Goal: Information Seeking & Learning: Learn about a topic

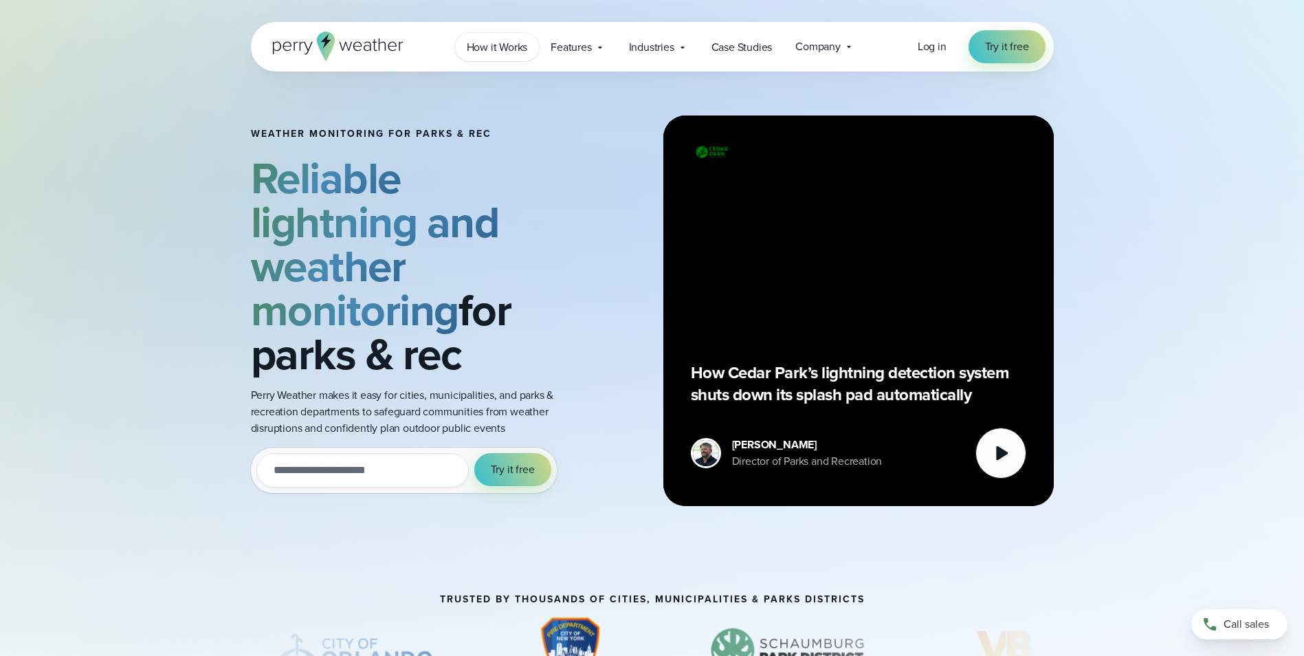
click at [511, 53] on span "How it Works" at bounding box center [497, 47] width 61 height 16
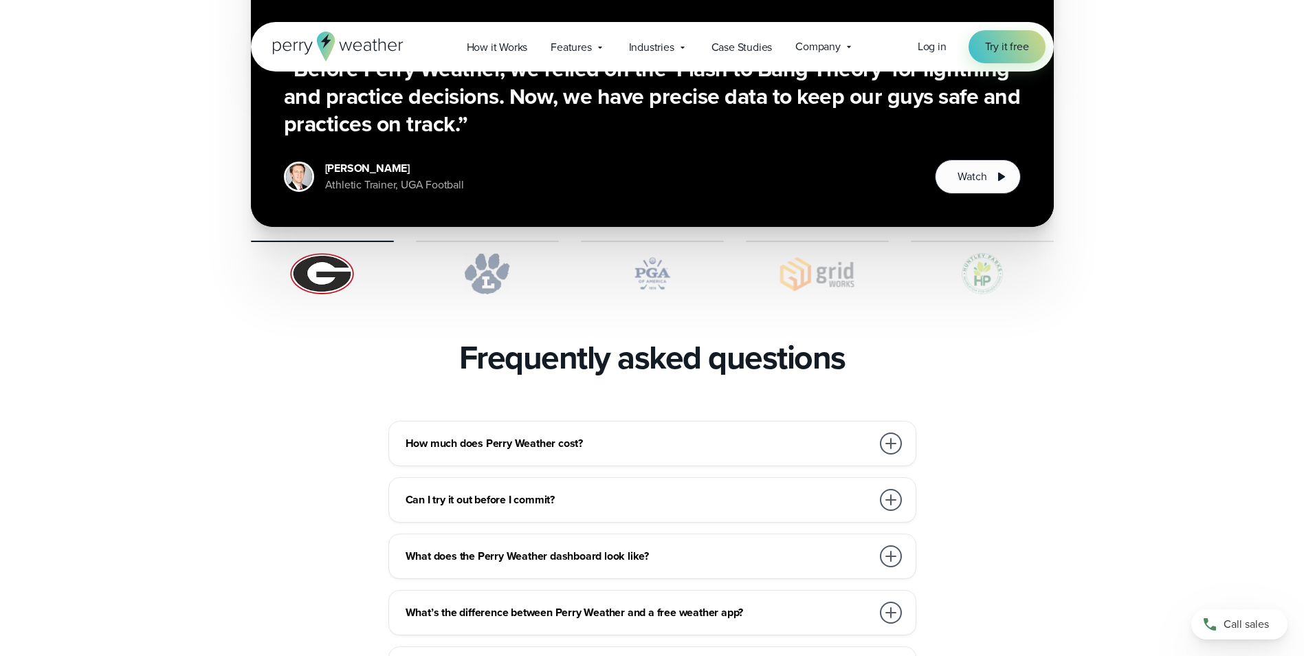
scroll to position [2750, 0]
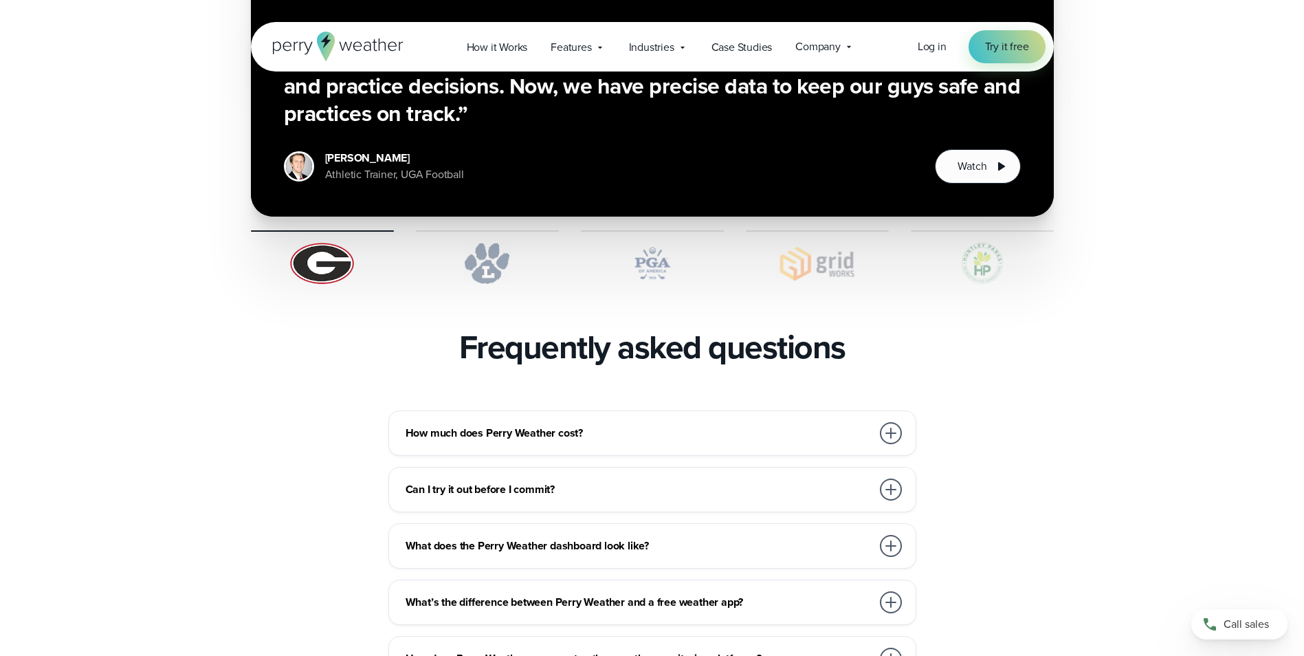
click at [887, 422] on div at bounding box center [891, 433] width 22 height 22
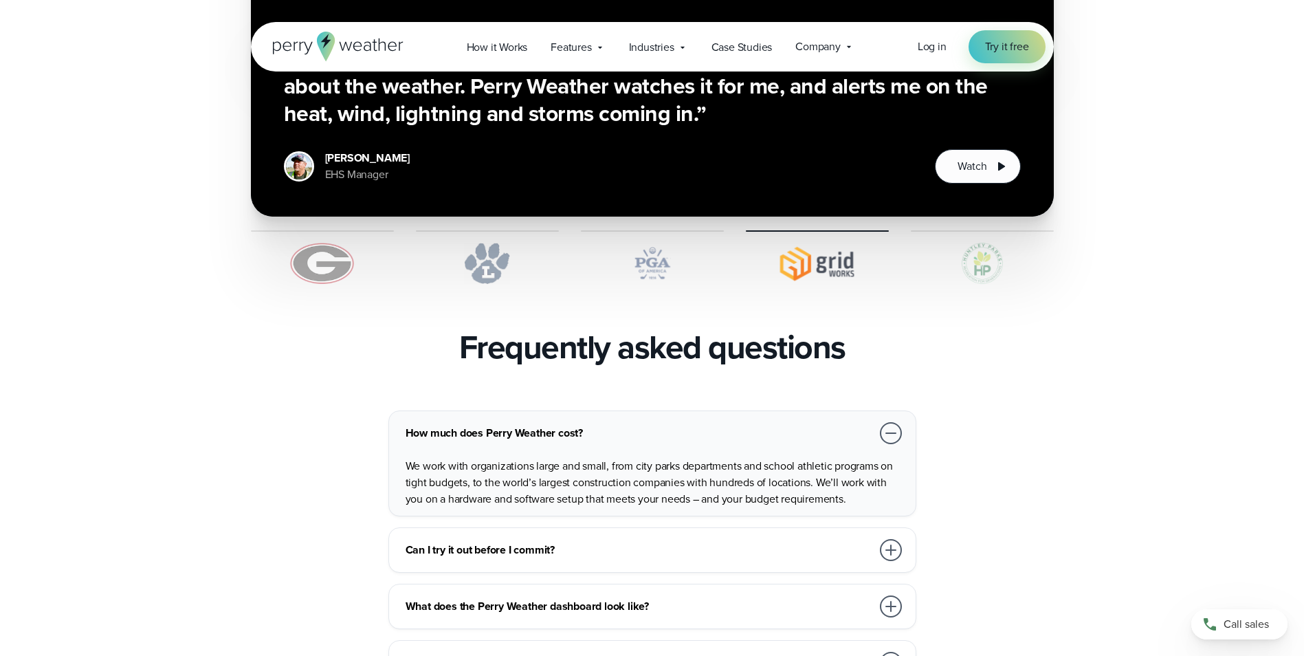
scroll to position [2818, 0]
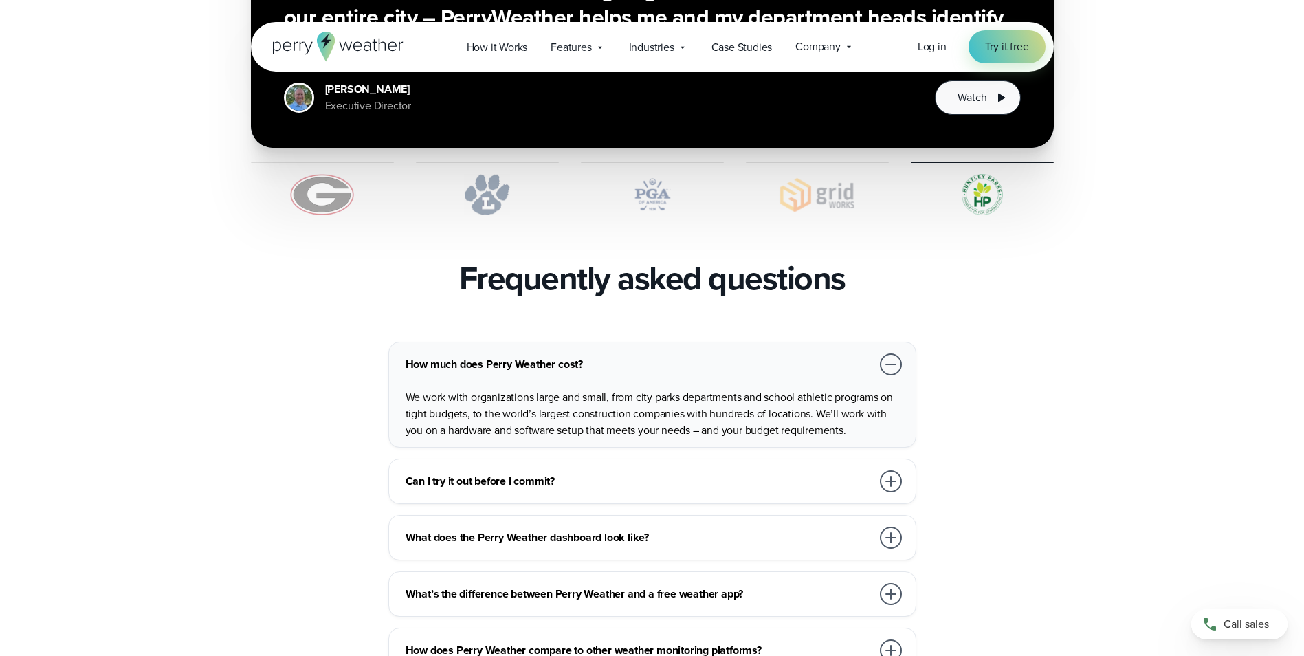
click at [896, 470] on div at bounding box center [891, 481] width 22 height 22
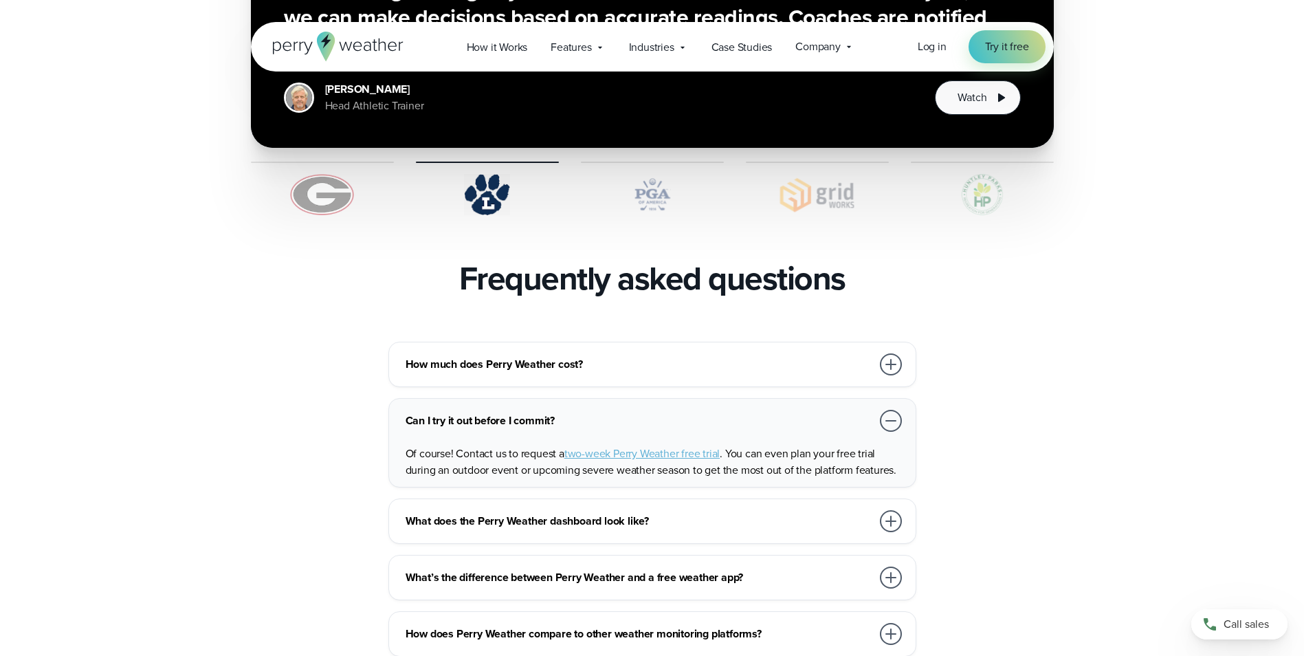
scroll to position [2887, 0]
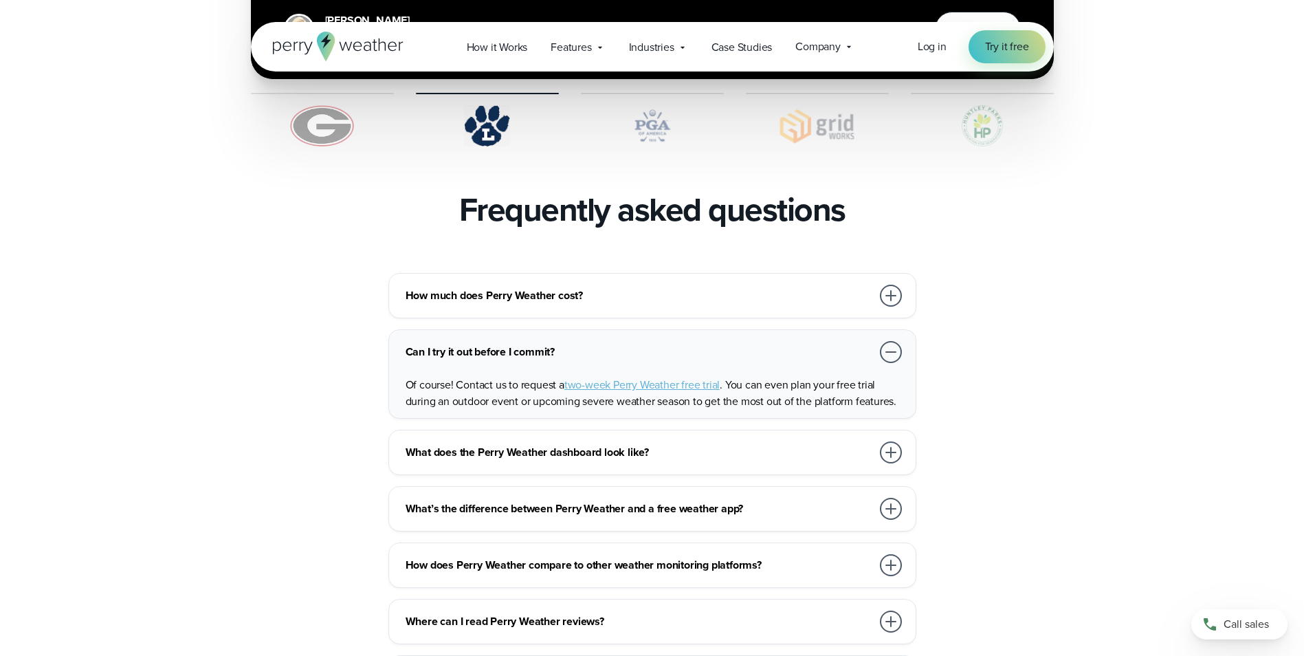
click at [894, 441] on div at bounding box center [891, 452] width 22 height 22
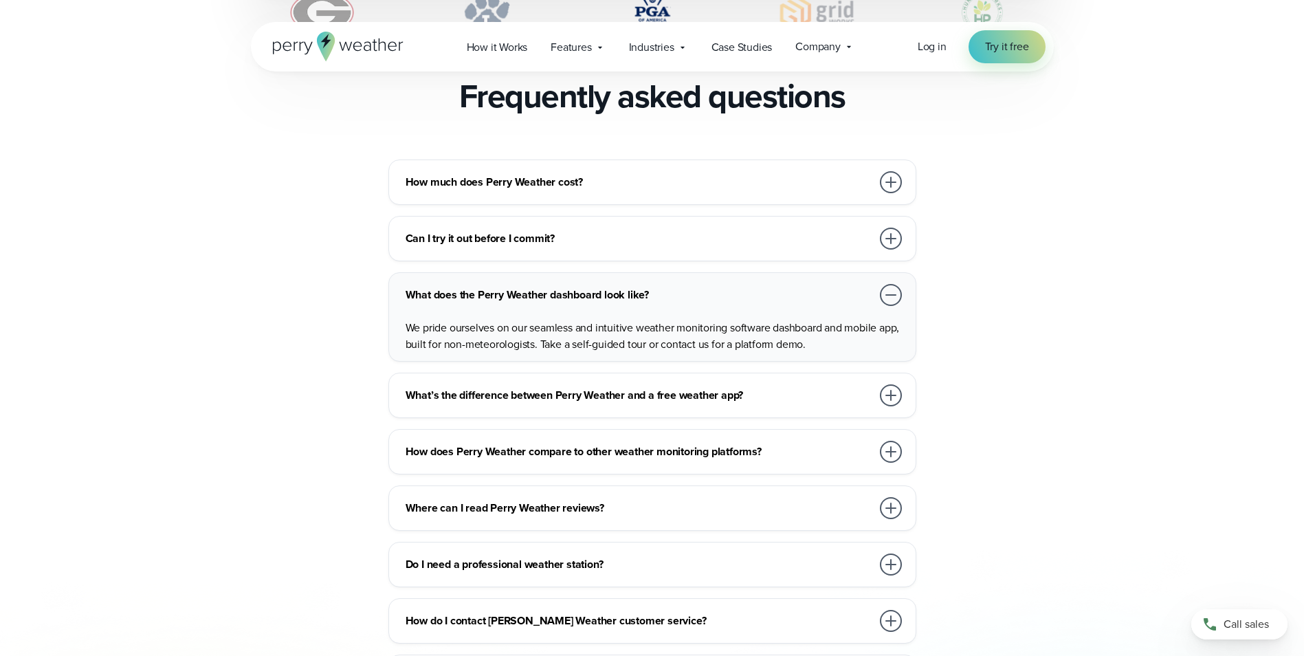
scroll to position [3025, 0]
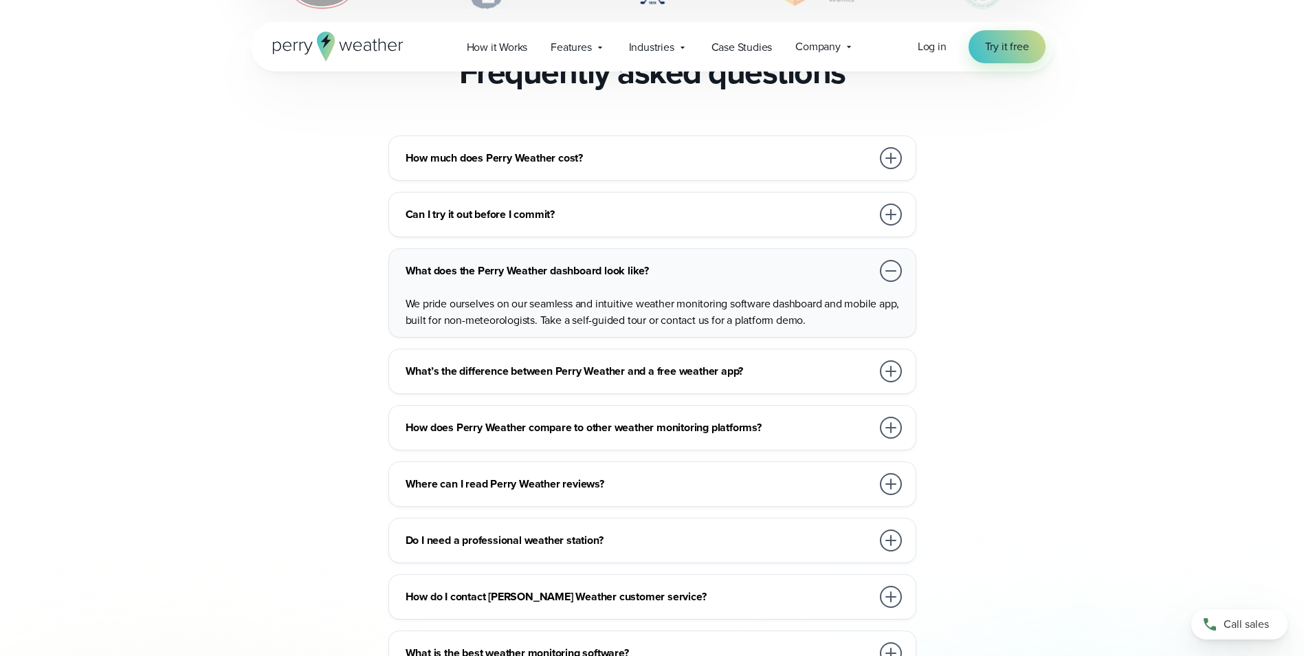
click at [895, 417] on div at bounding box center [891, 428] width 22 height 22
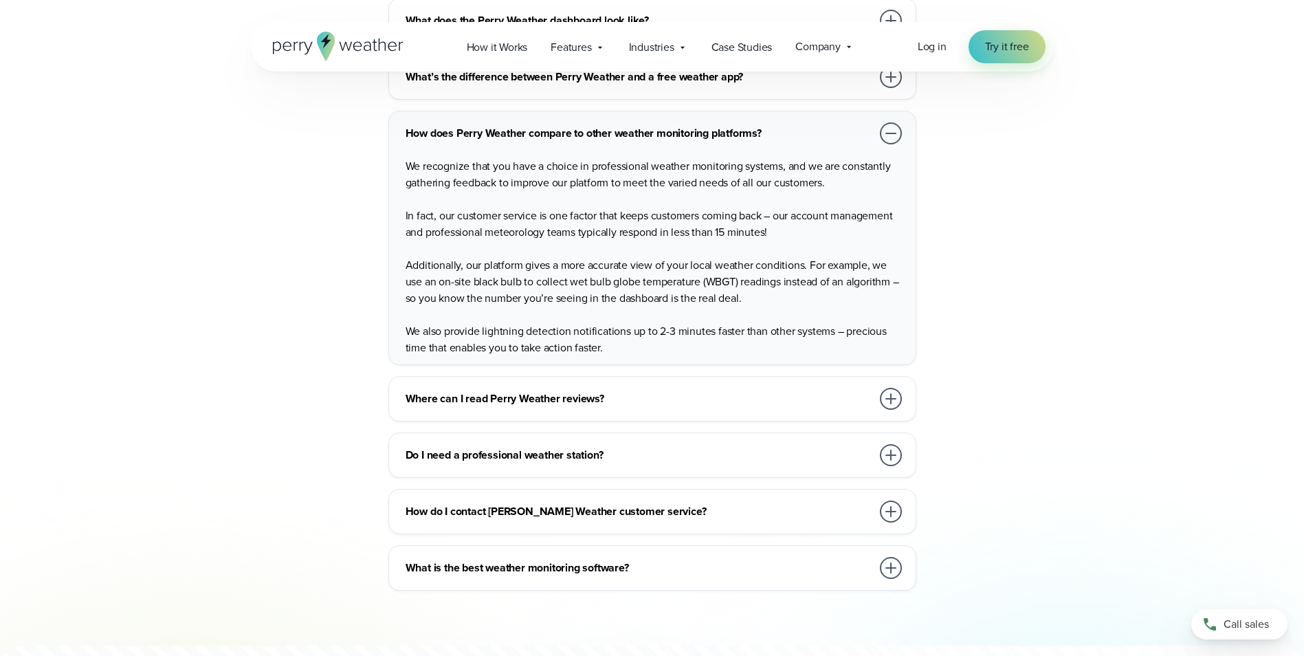
scroll to position [3300, 0]
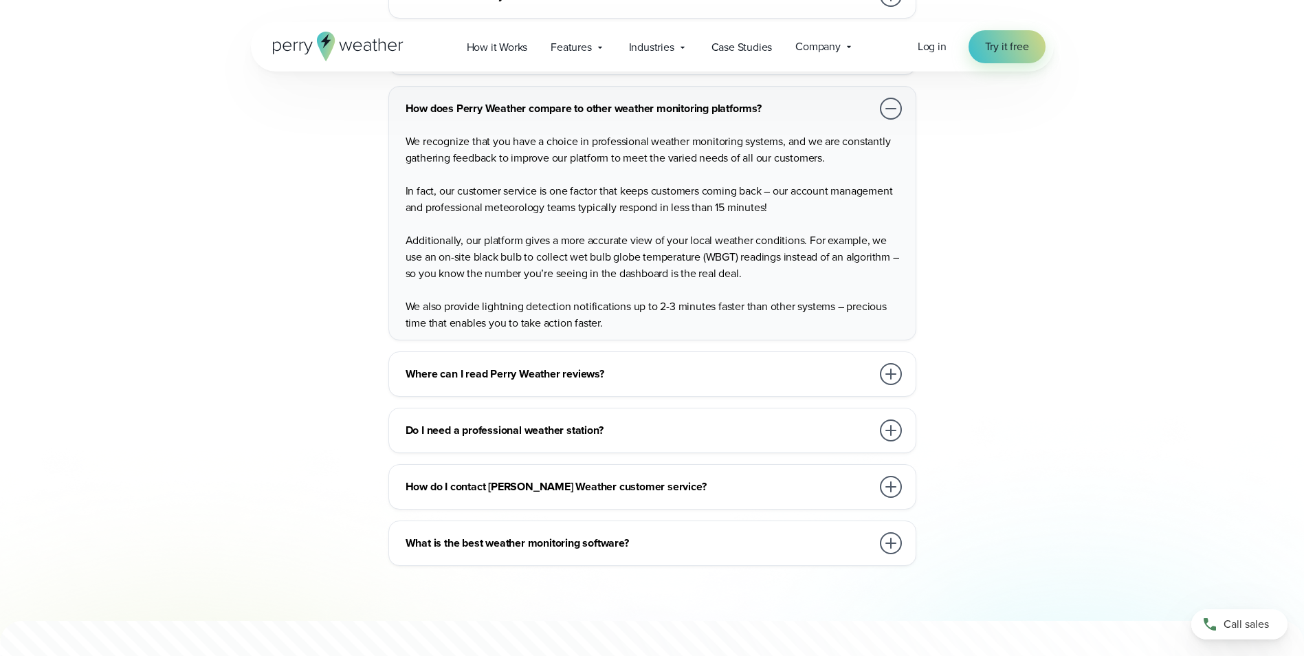
click at [888, 419] on div at bounding box center [891, 430] width 22 height 22
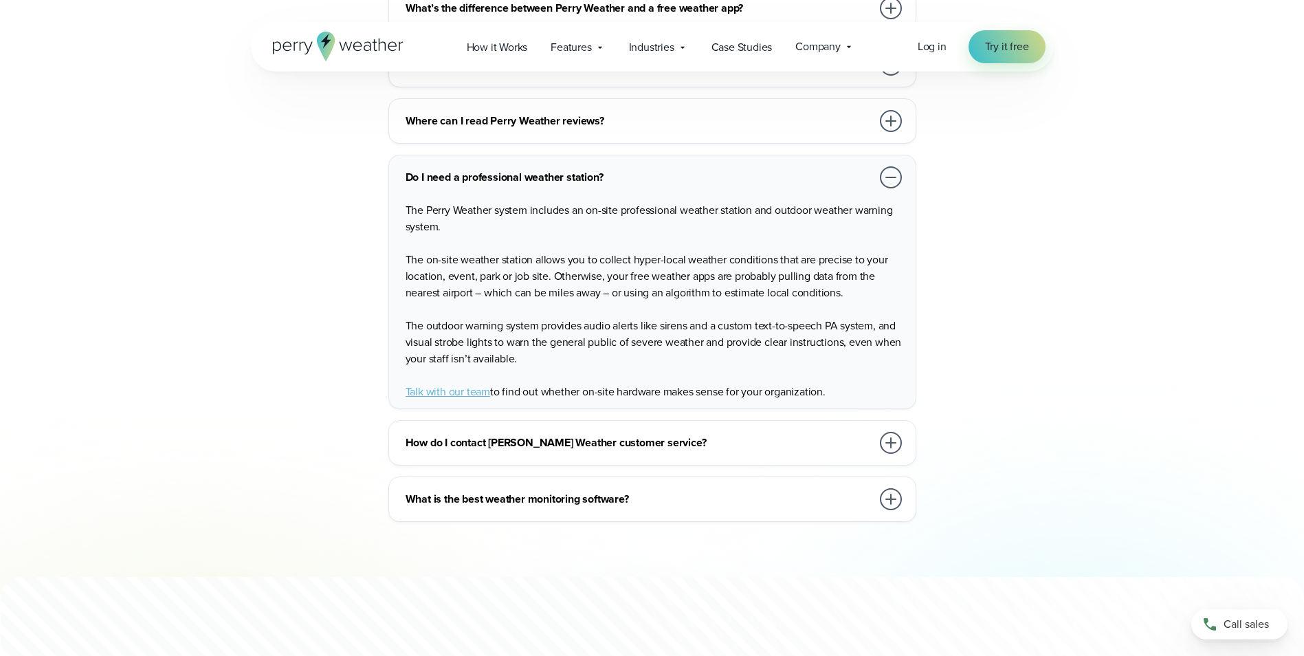
scroll to position [3368, 0]
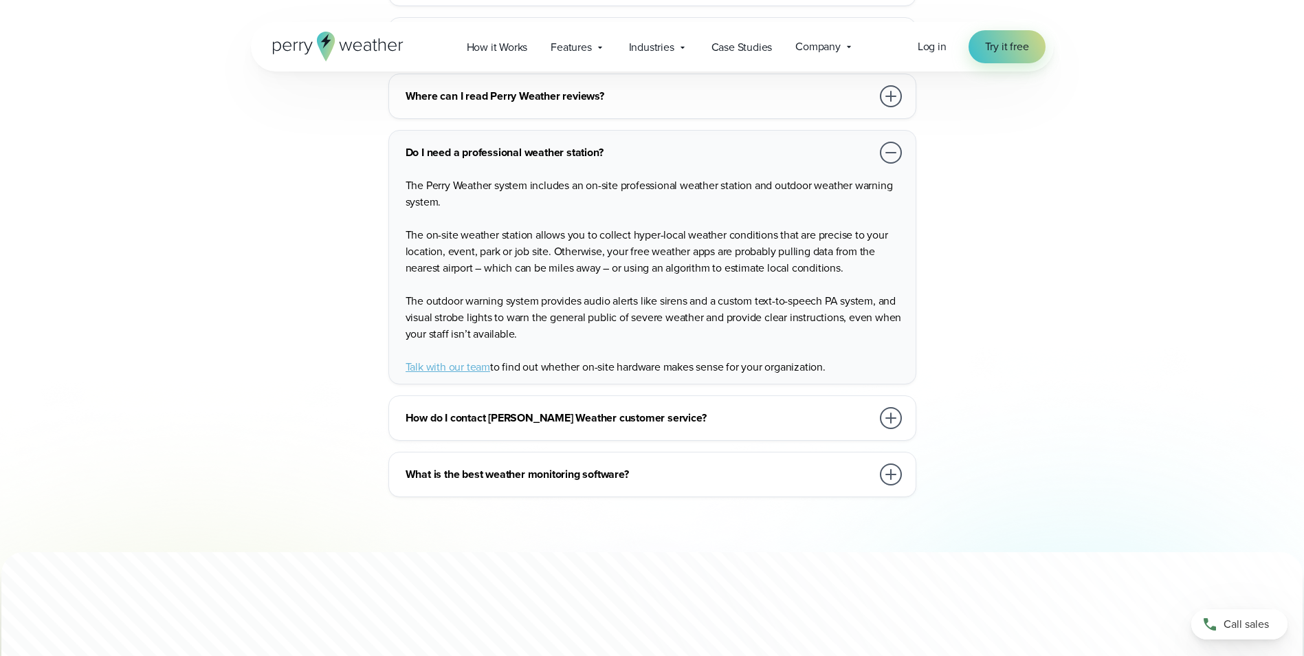
click at [890, 463] on div at bounding box center [891, 474] width 22 height 22
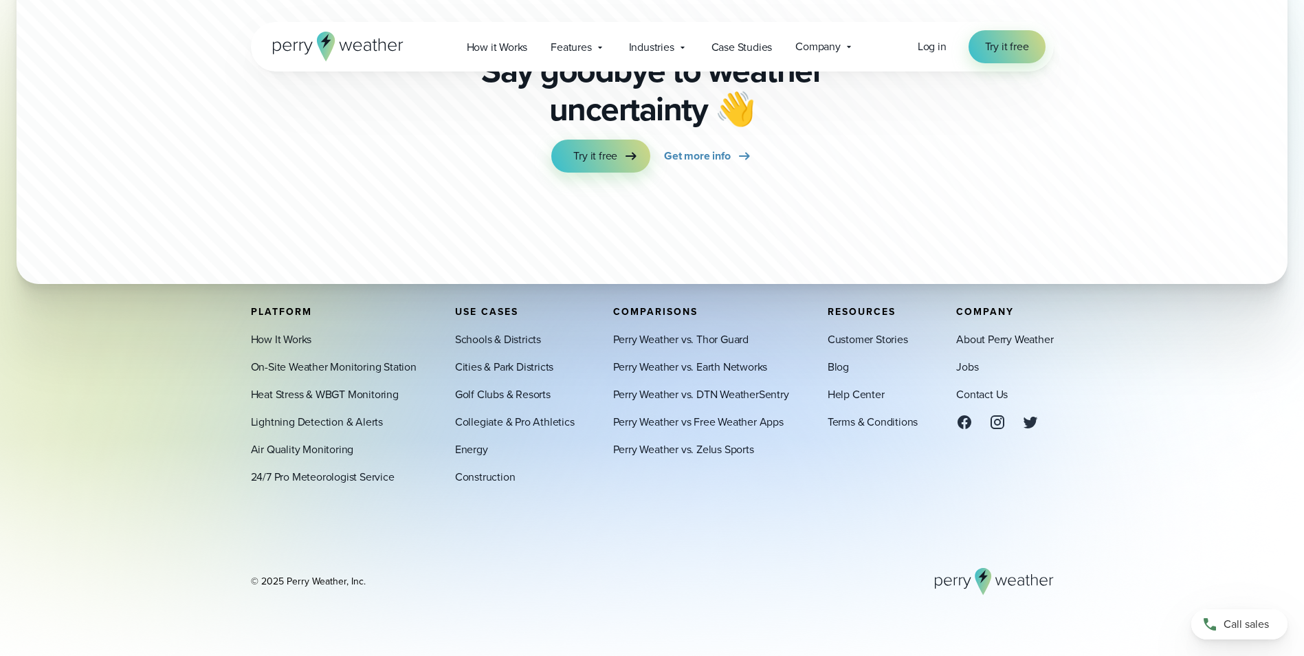
scroll to position [3903, 0]
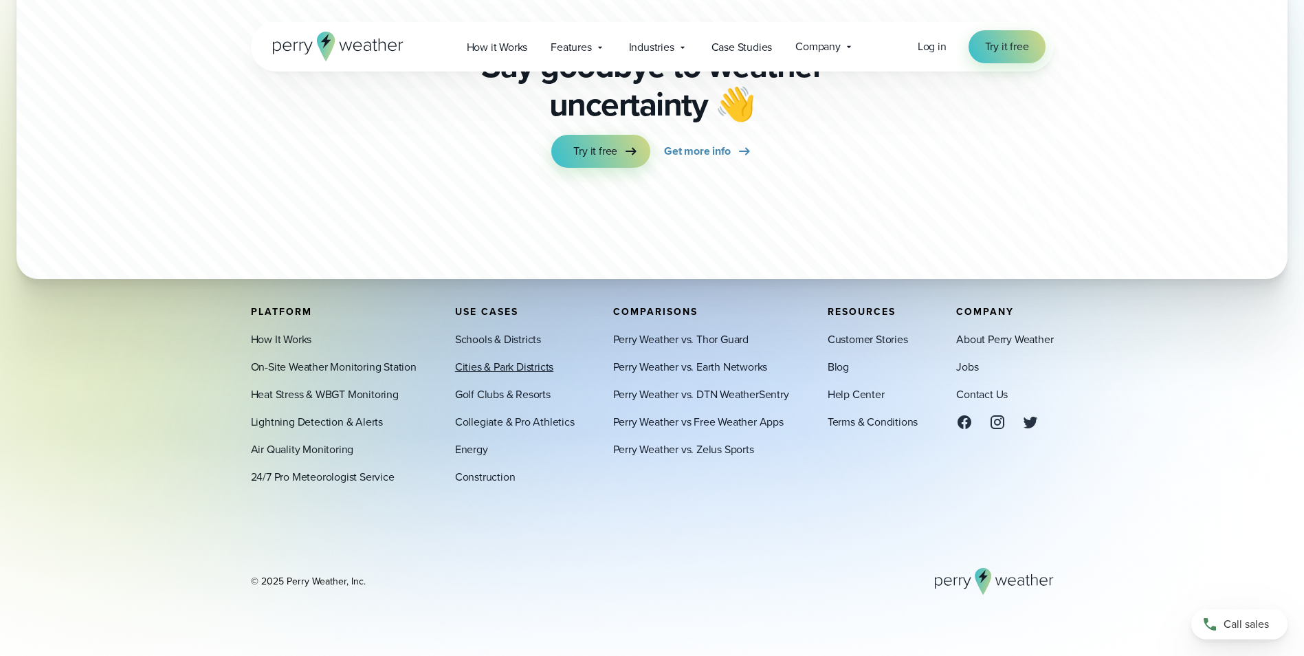
click at [531, 374] on link "Cities & Park Districts" at bounding box center [504, 367] width 98 height 16
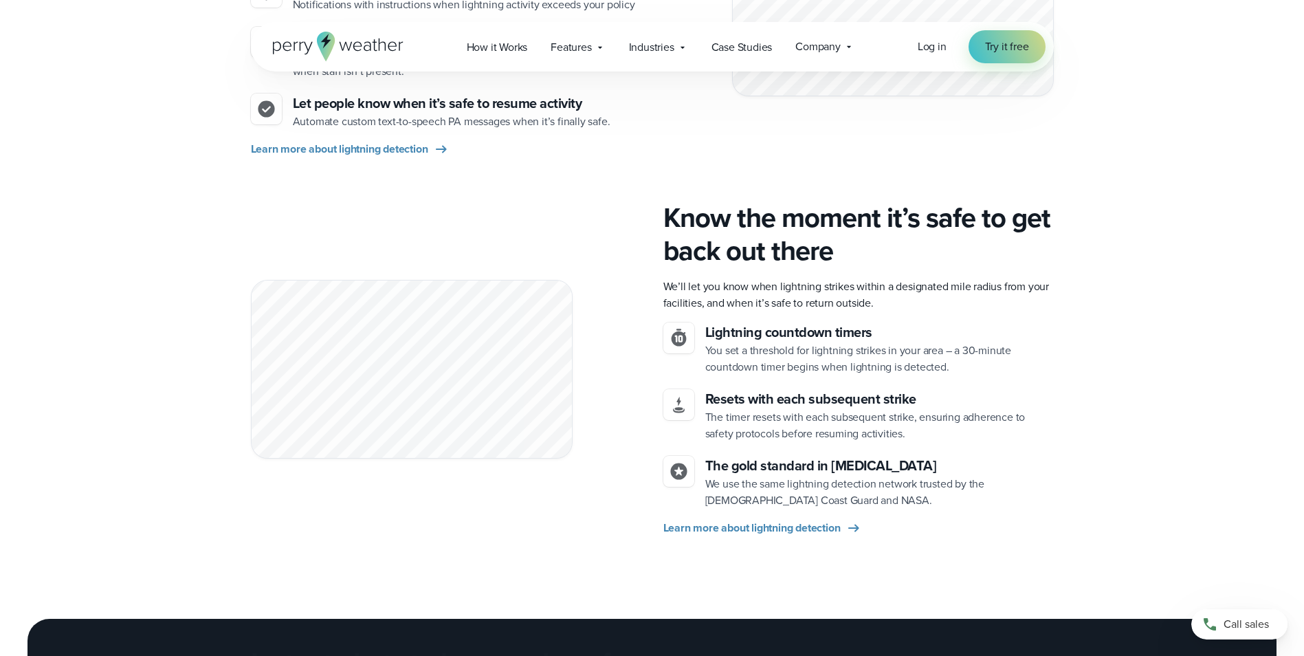
scroll to position [1650, 0]
